Goal: Find specific page/section: Find specific page/section

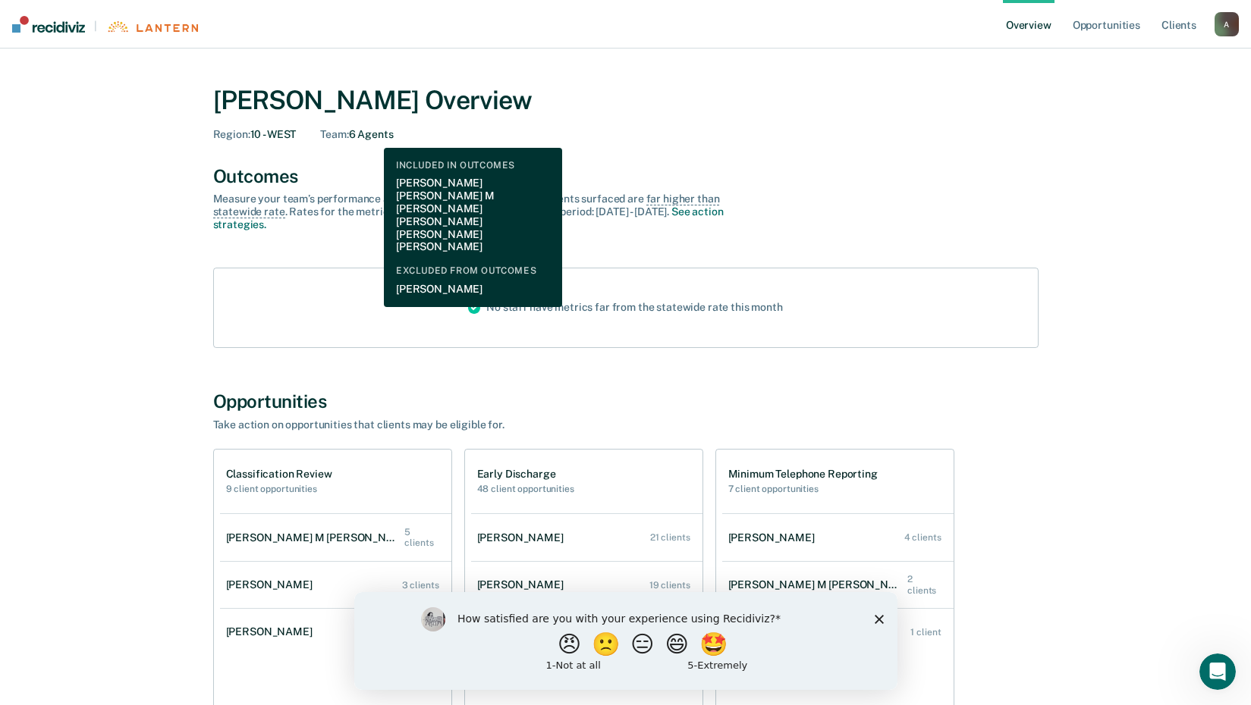
click at [372, 137] on div "Team : 6 Agents" at bounding box center [356, 134] width 73 height 13
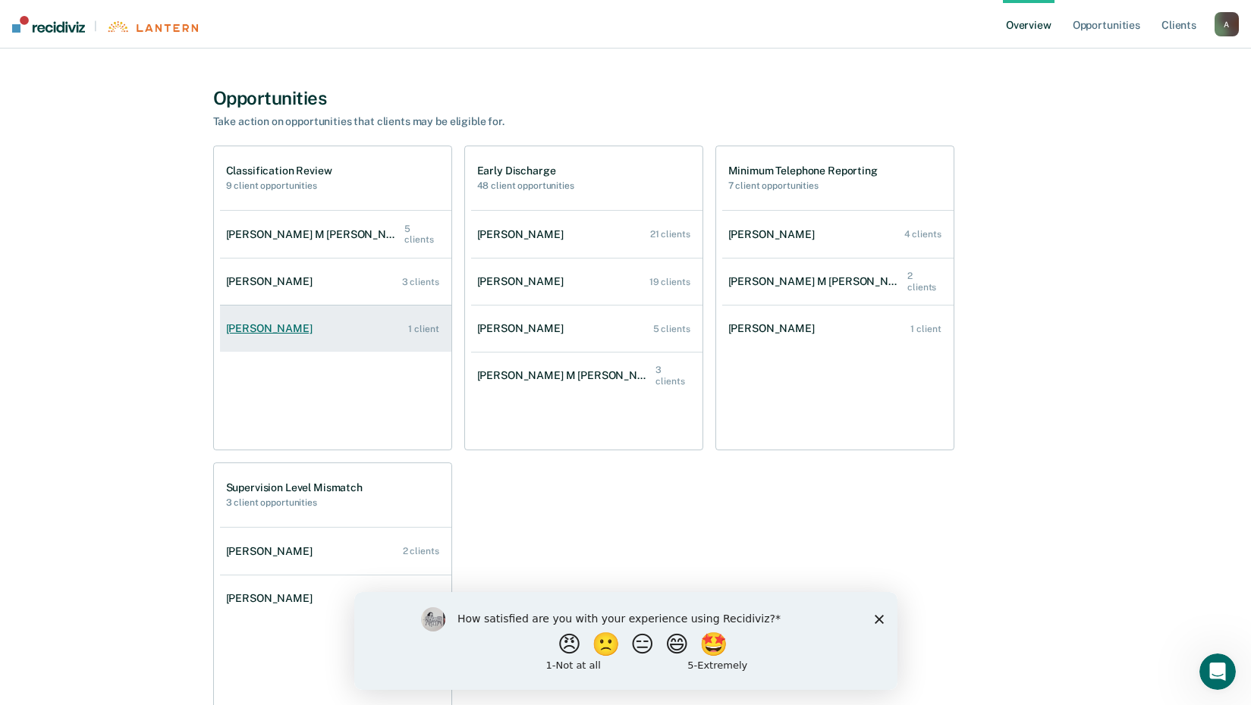
scroll to position [303, 0]
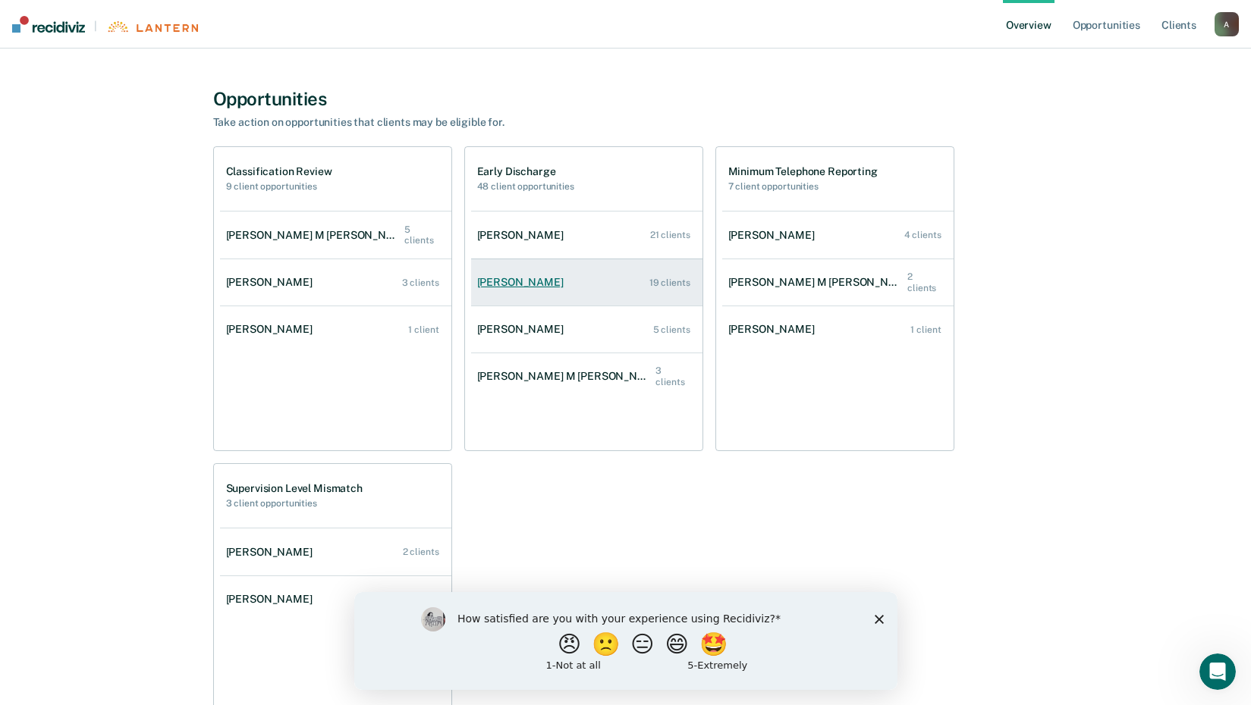
click at [626, 283] on link "[PERSON_NAME] 19 clients" at bounding box center [586, 282] width 231 height 43
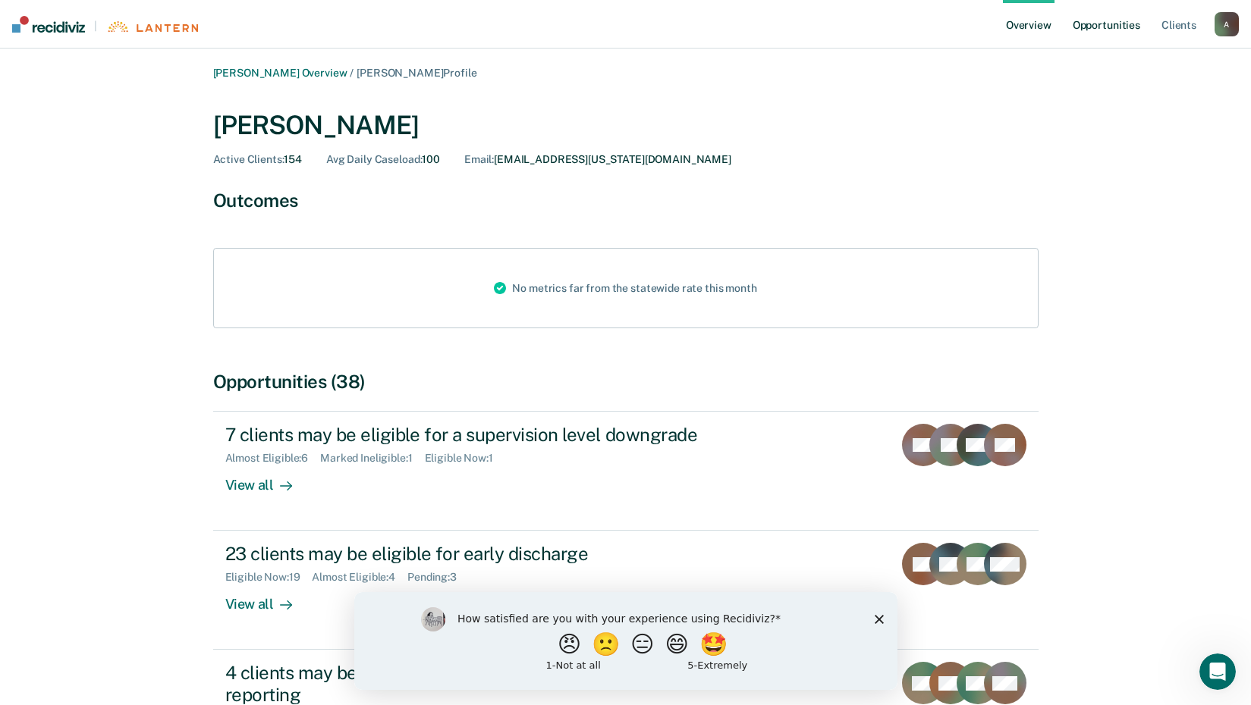
click at [1117, 31] on link "Opportunities" at bounding box center [1107, 24] width 74 height 49
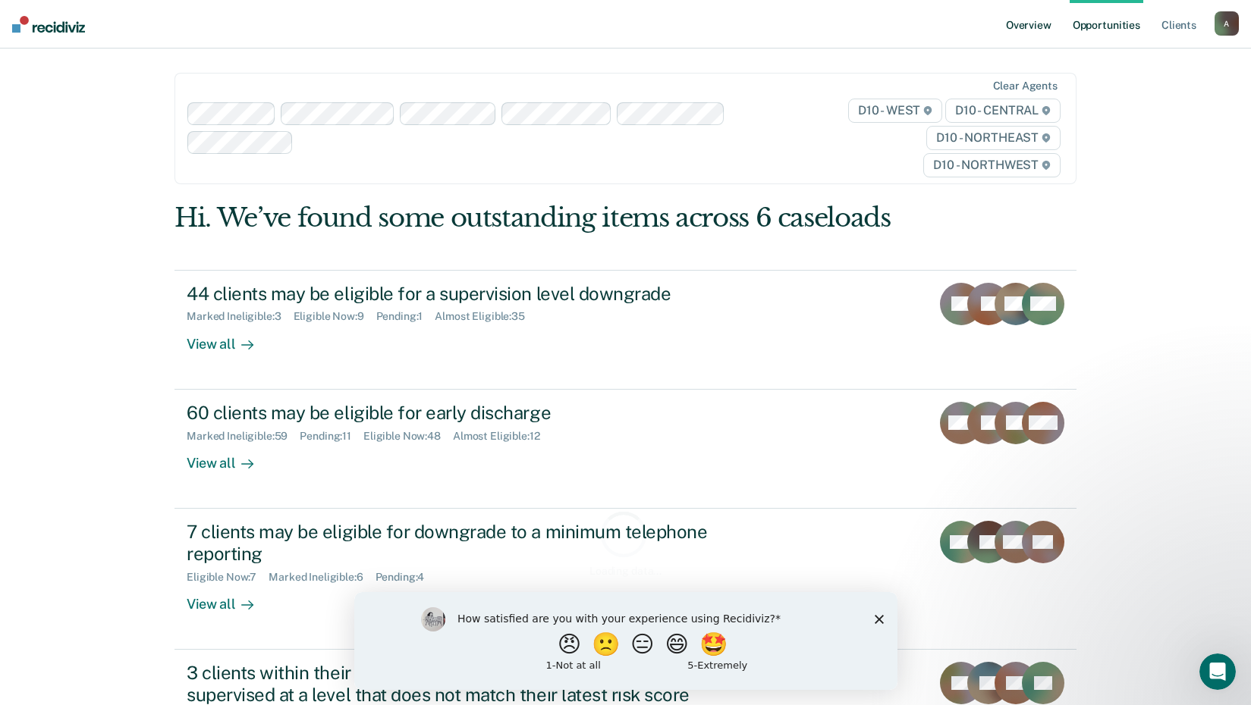
click at [1039, 24] on link "Overview" at bounding box center [1029, 24] width 52 height 49
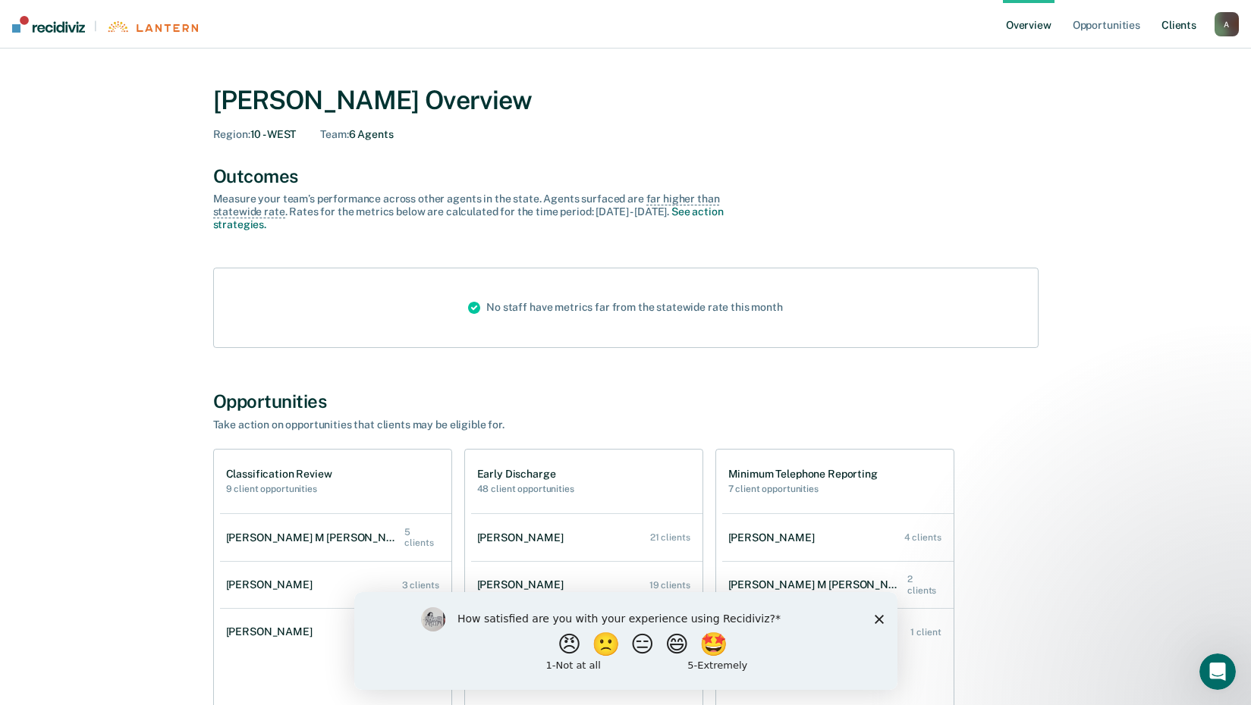
click at [1171, 34] on link "Client s" at bounding box center [1178, 24] width 41 height 49
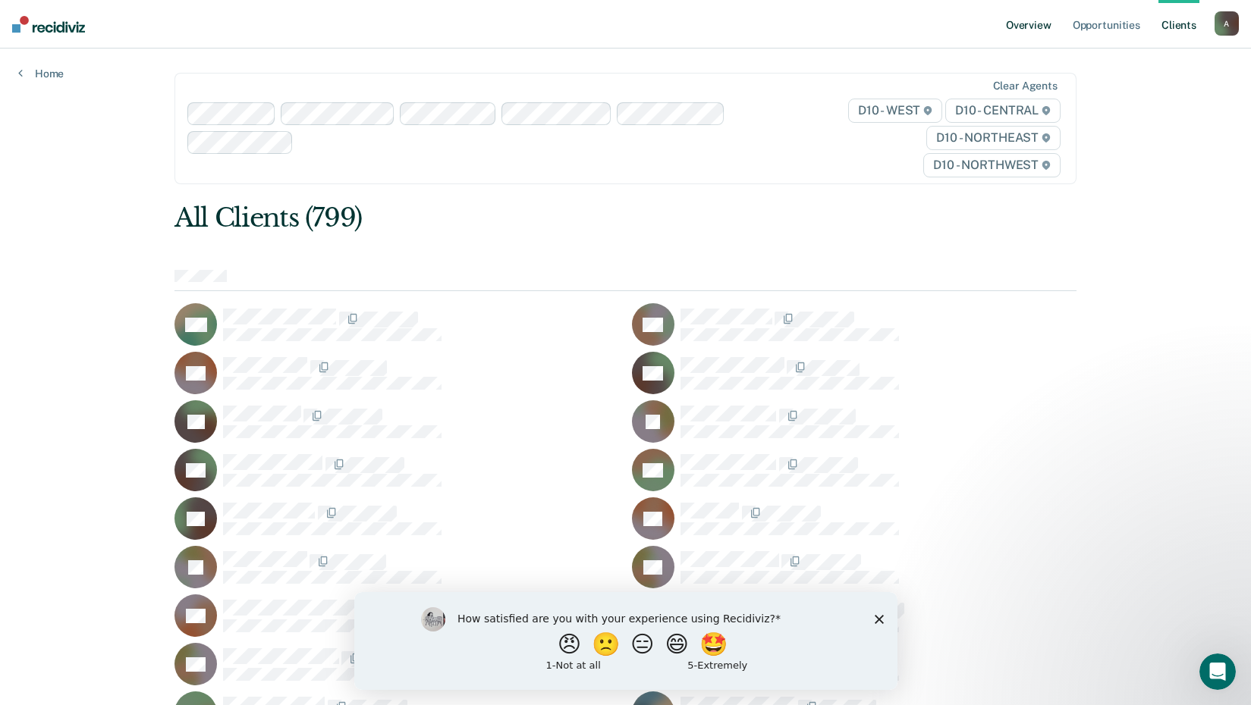
click at [1023, 25] on link "Overview" at bounding box center [1029, 24] width 52 height 49
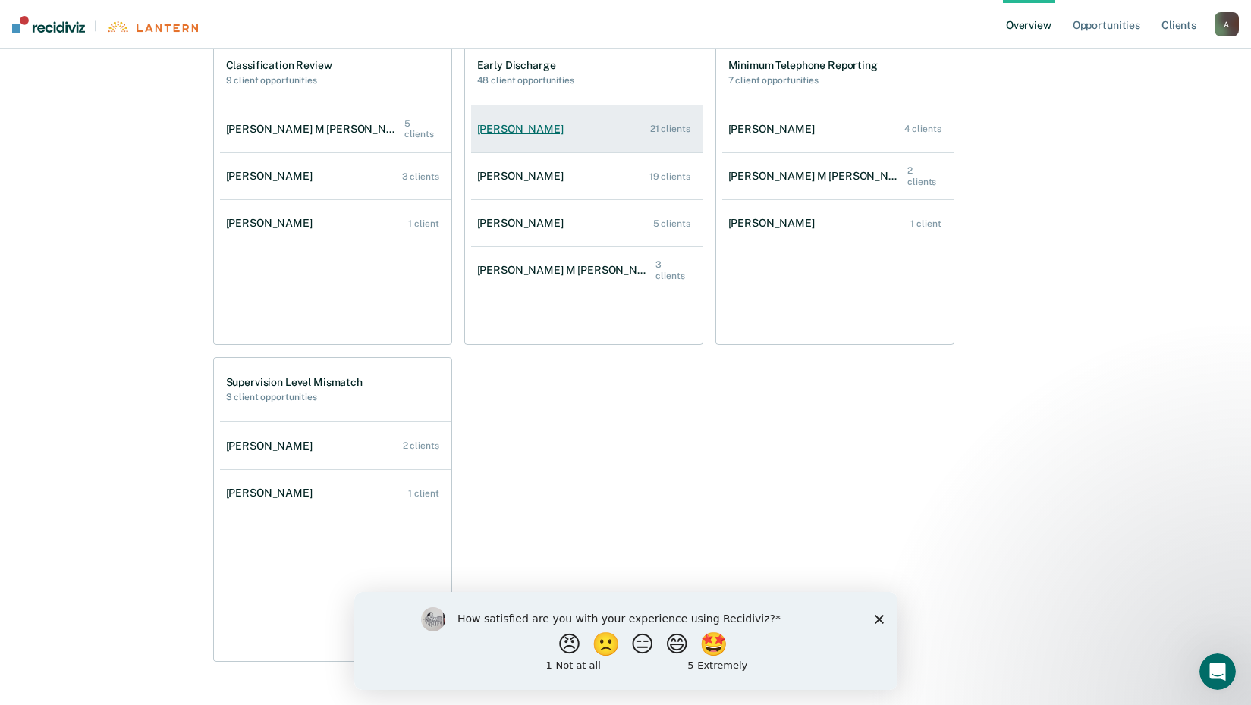
scroll to position [410, 0]
click at [624, 138] on link "[PERSON_NAME] 21 clients" at bounding box center [586, 128] width 231 height 43
